Goal: Navigation & Orientation: Find specific page/section

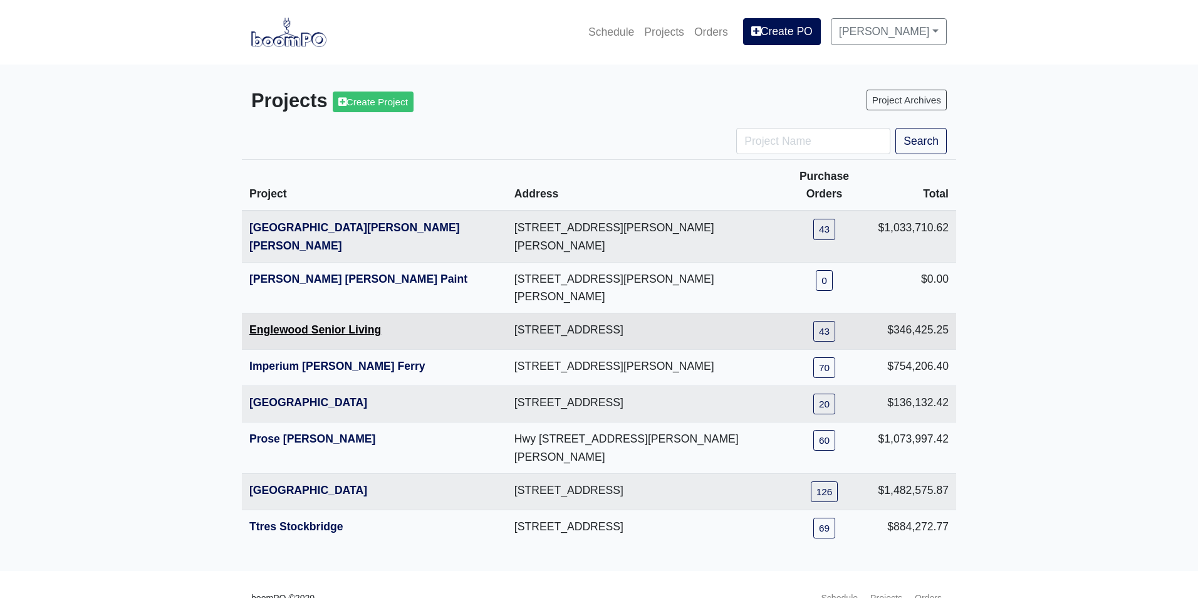
click at [268, 323] on link "Englewood Senior Living" at bounding box center [315, 329] width 132 height 13
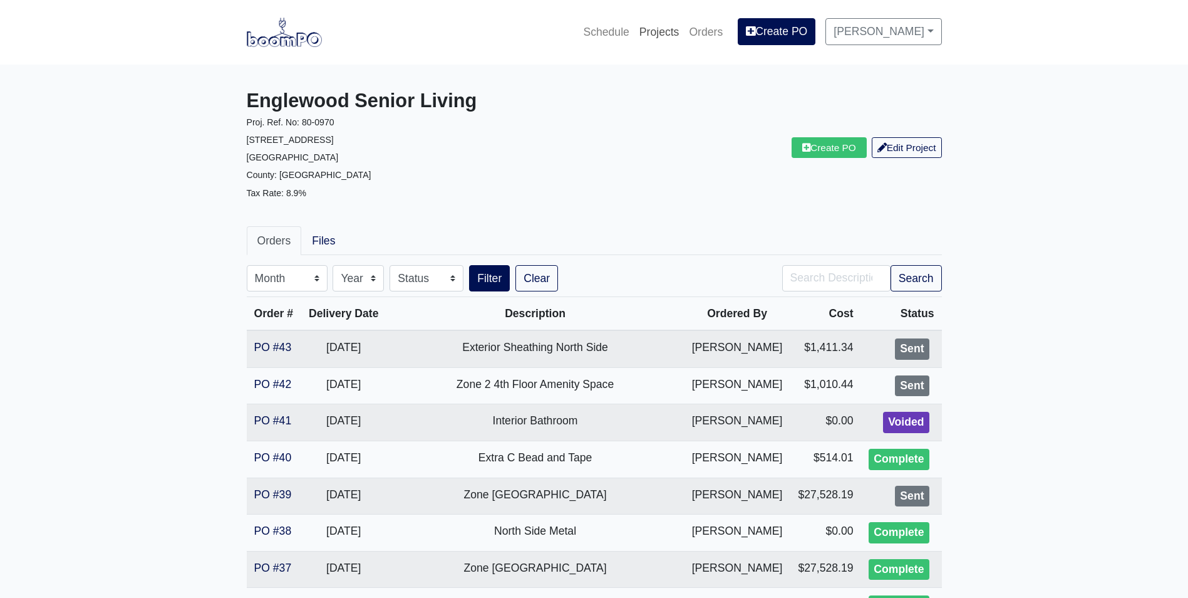
click at [678, 32] on link "Projects" at bounding box center [660, 32] width 50 height 28
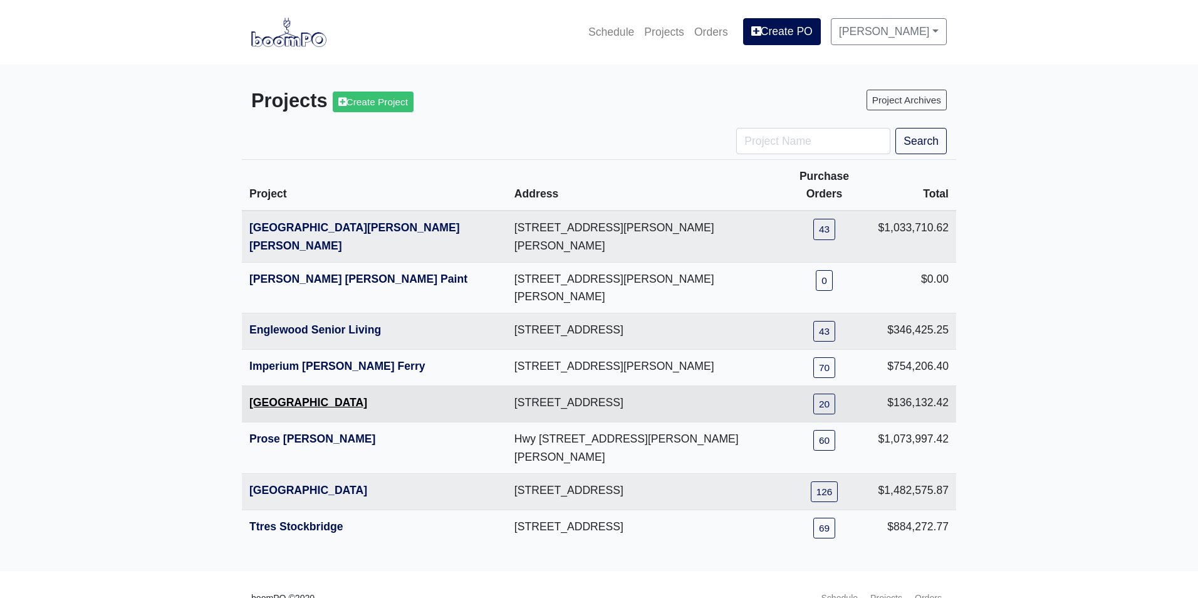
click at [300, 396] on link "[GEOGRAPHIC_DATA]" at bounding box center [308, 402] width 118 height 13
